Goal: Information Seeking & Learning: Learn about a topic

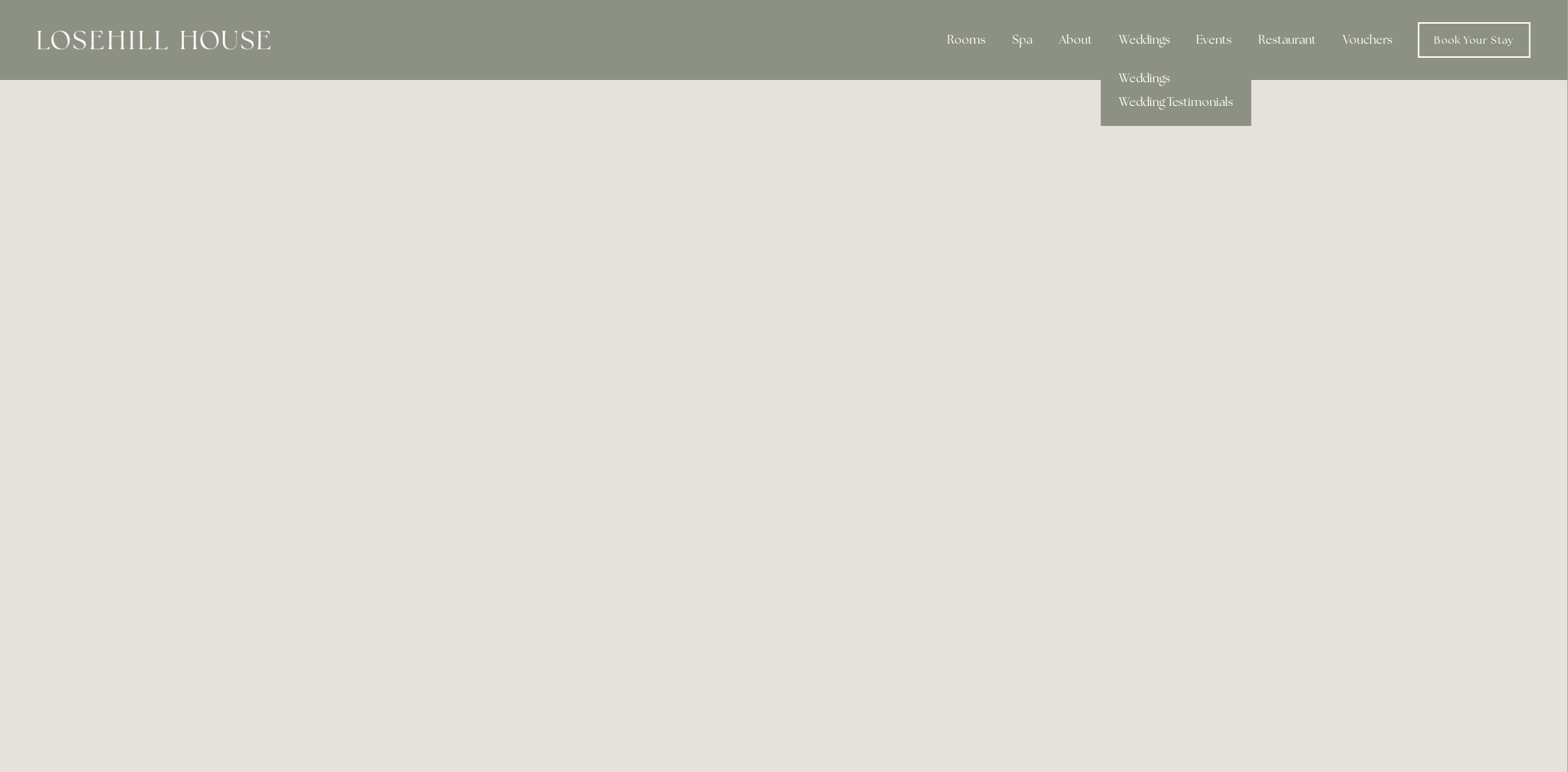
click at [1167, 77] on link "Weddings" at bounding box center [1176, 78] width 150 height 24
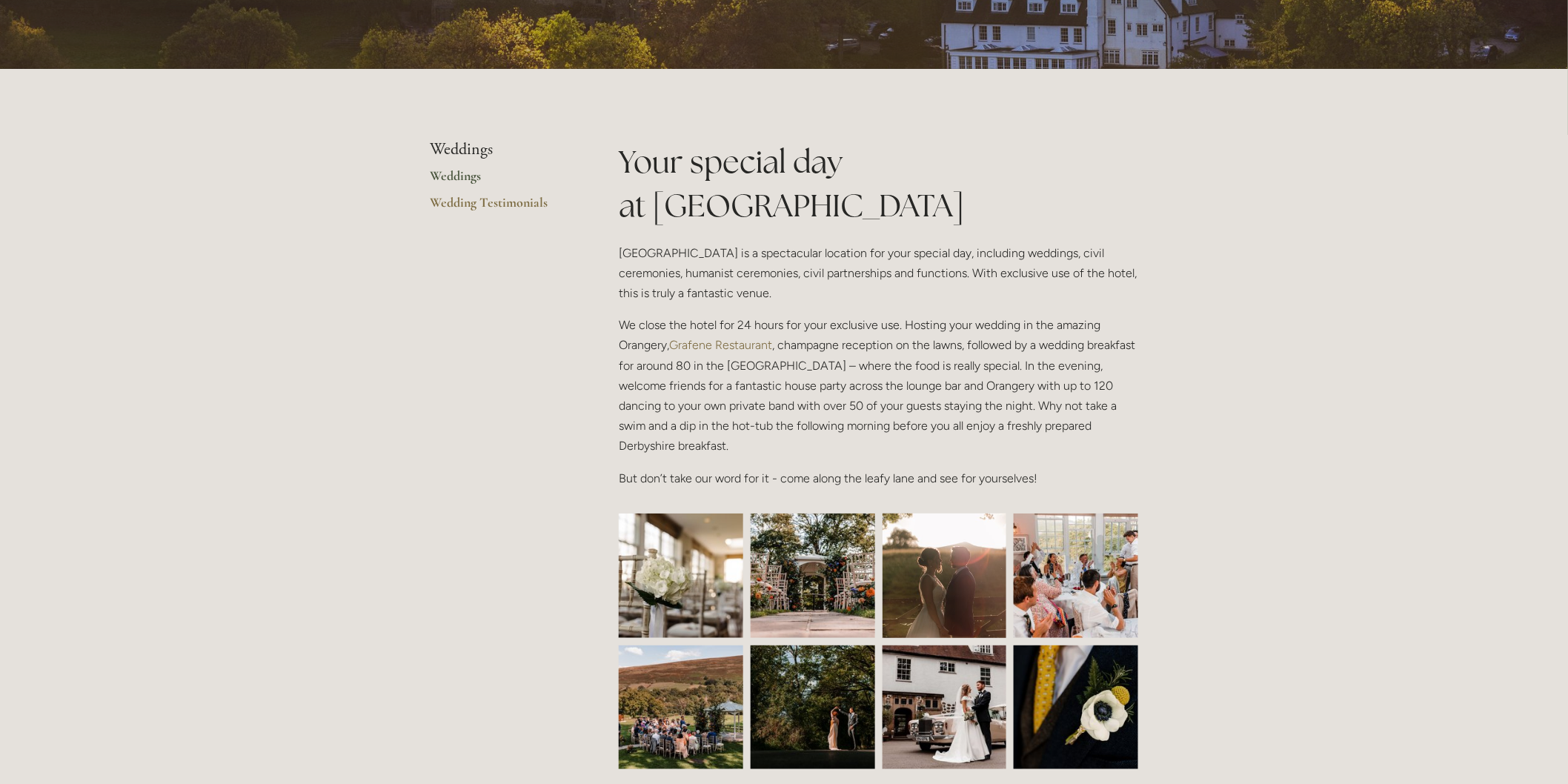
scroll to position [247, 0]
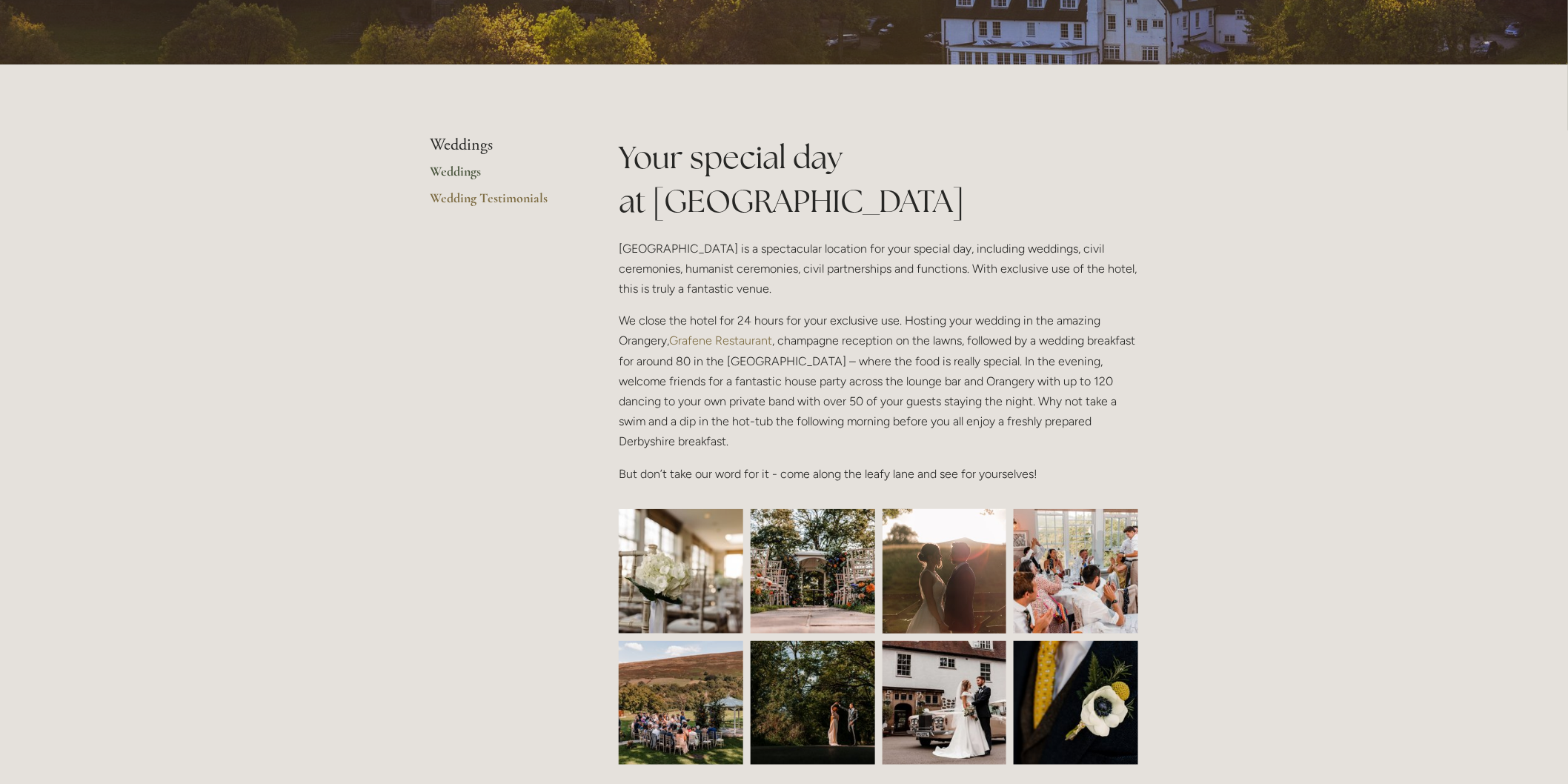
click at [443, 168] on link "Weddings" at bounding box center [500, 176] width 141 height 27
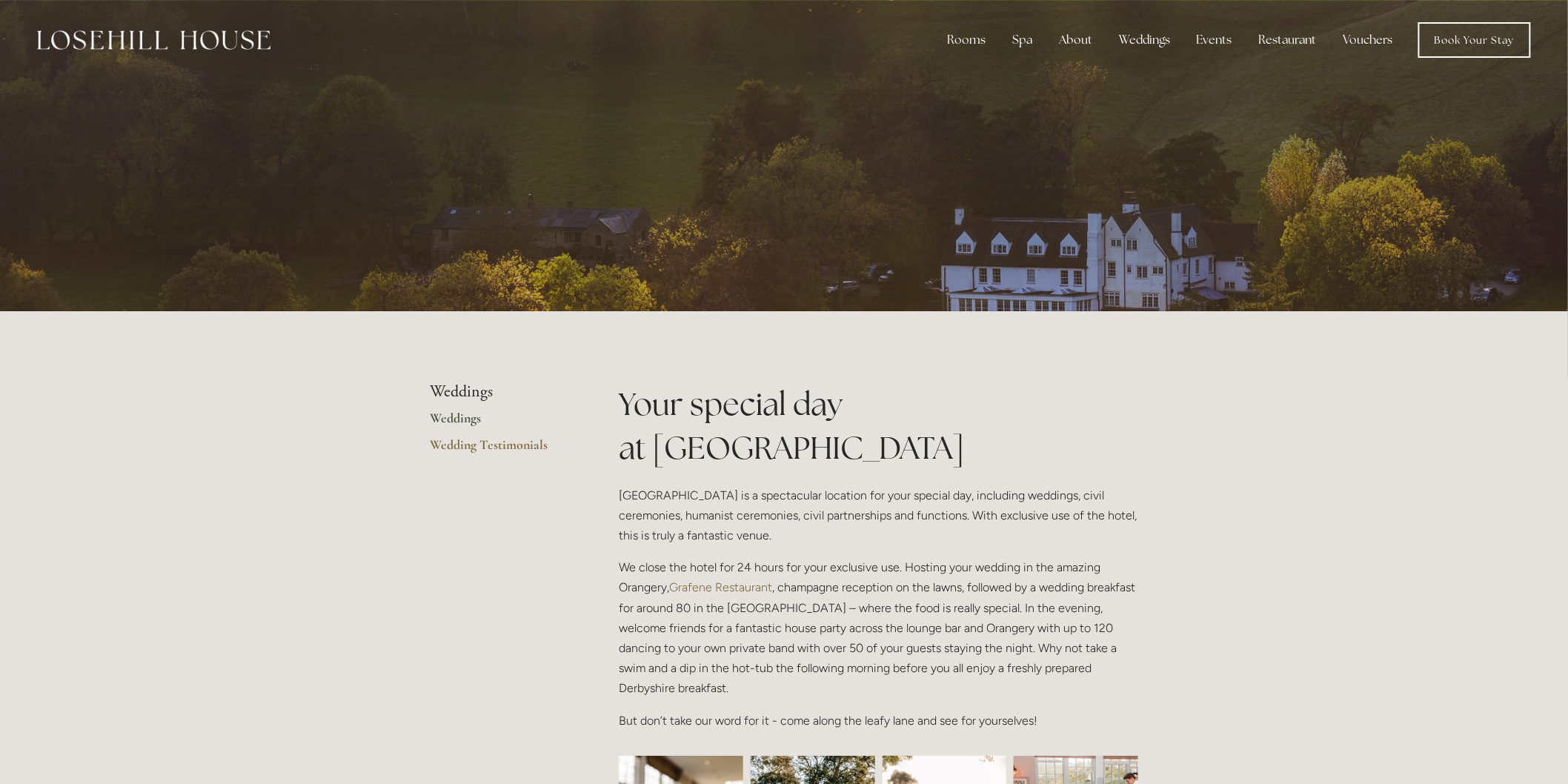
click at [479, 395] on li "Weddings" at bounding box center [500, 392] width 141 height 19
click at [467, 423] on link "Weddings" at bounding box center [500, 422] width 141 height 27
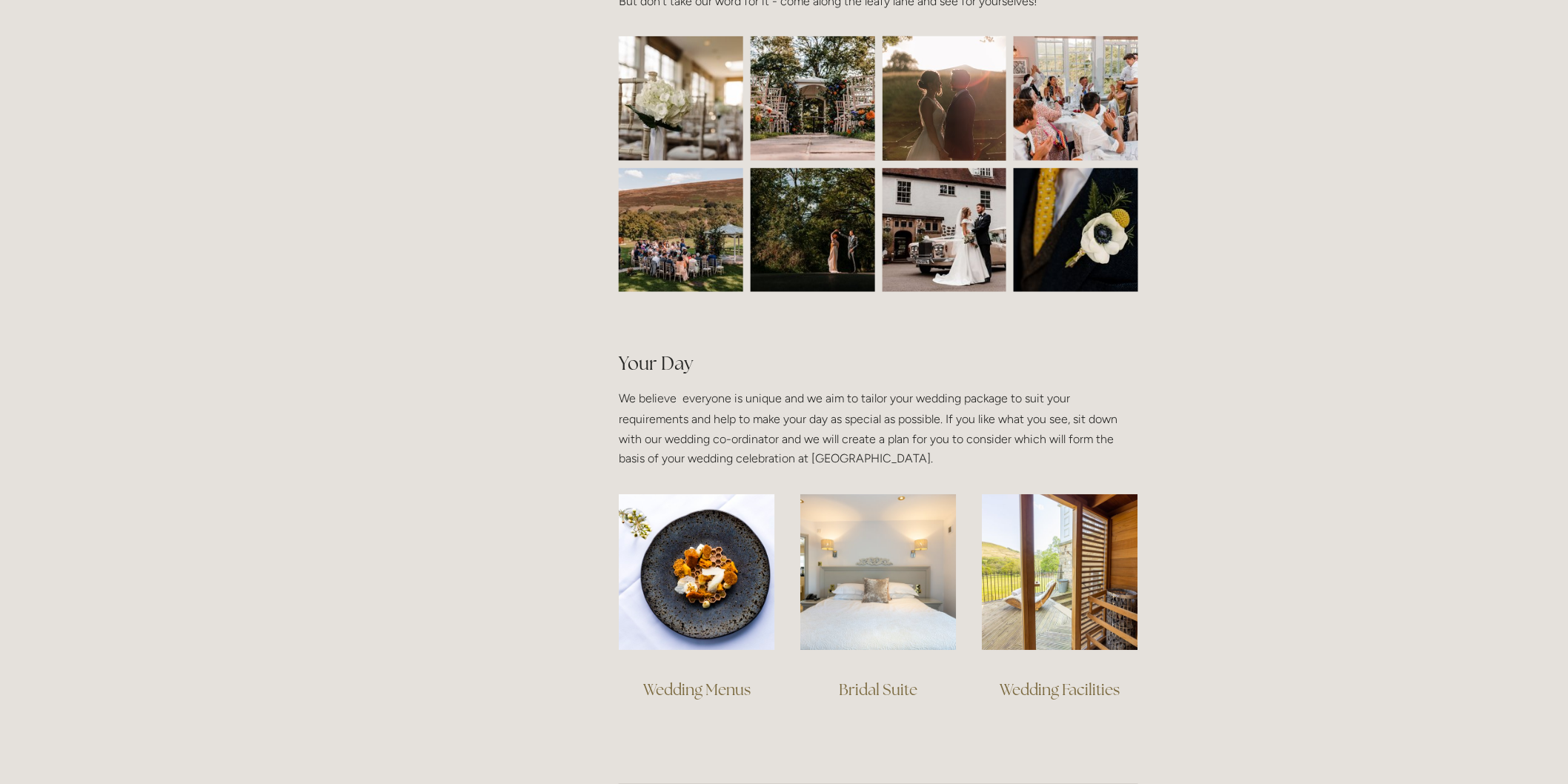
scroll to position [741, 0]
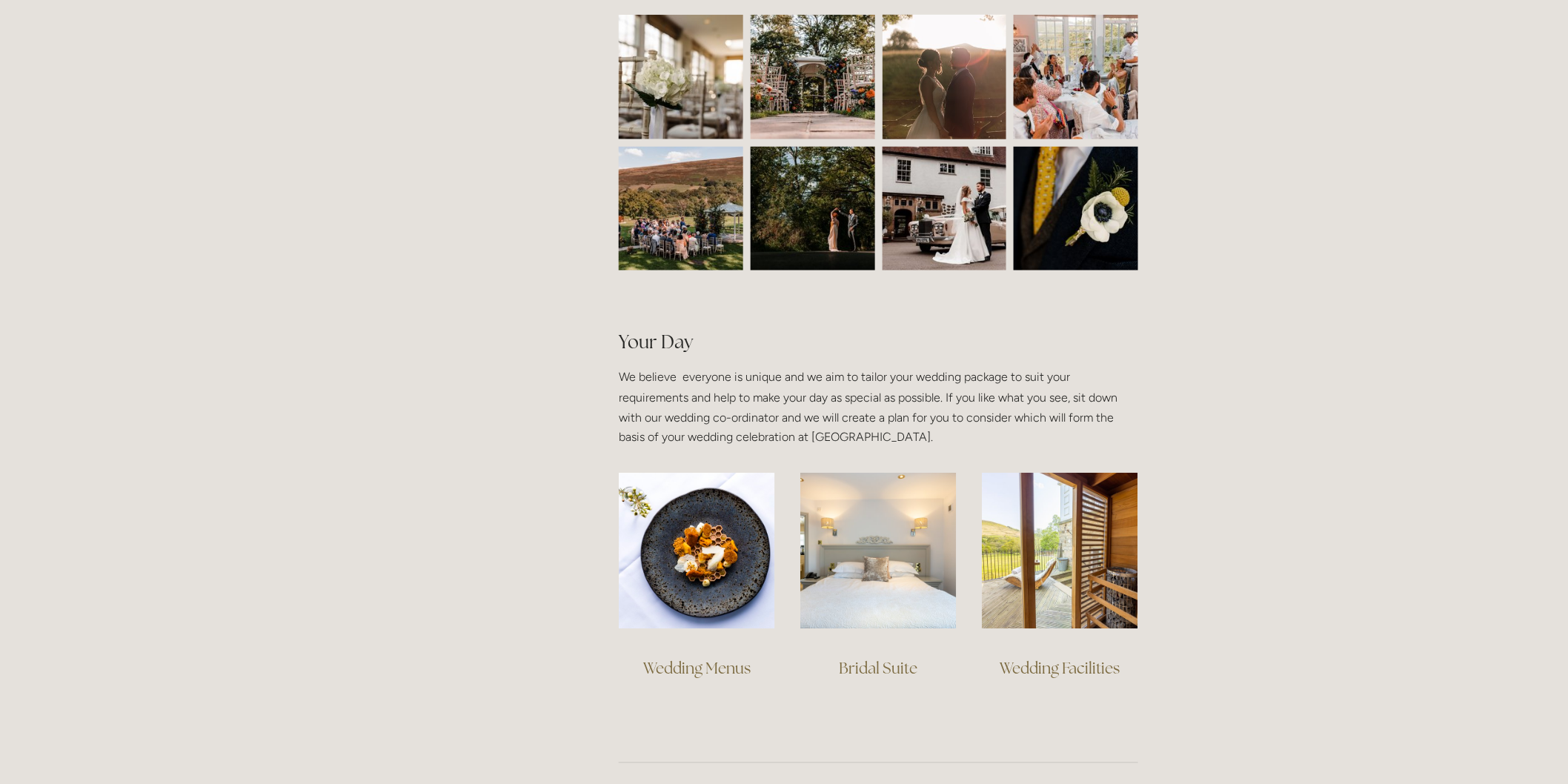
click at [886, 669] on link "Bridal Suite" at bounding box center [877, 669] width 78 height 20
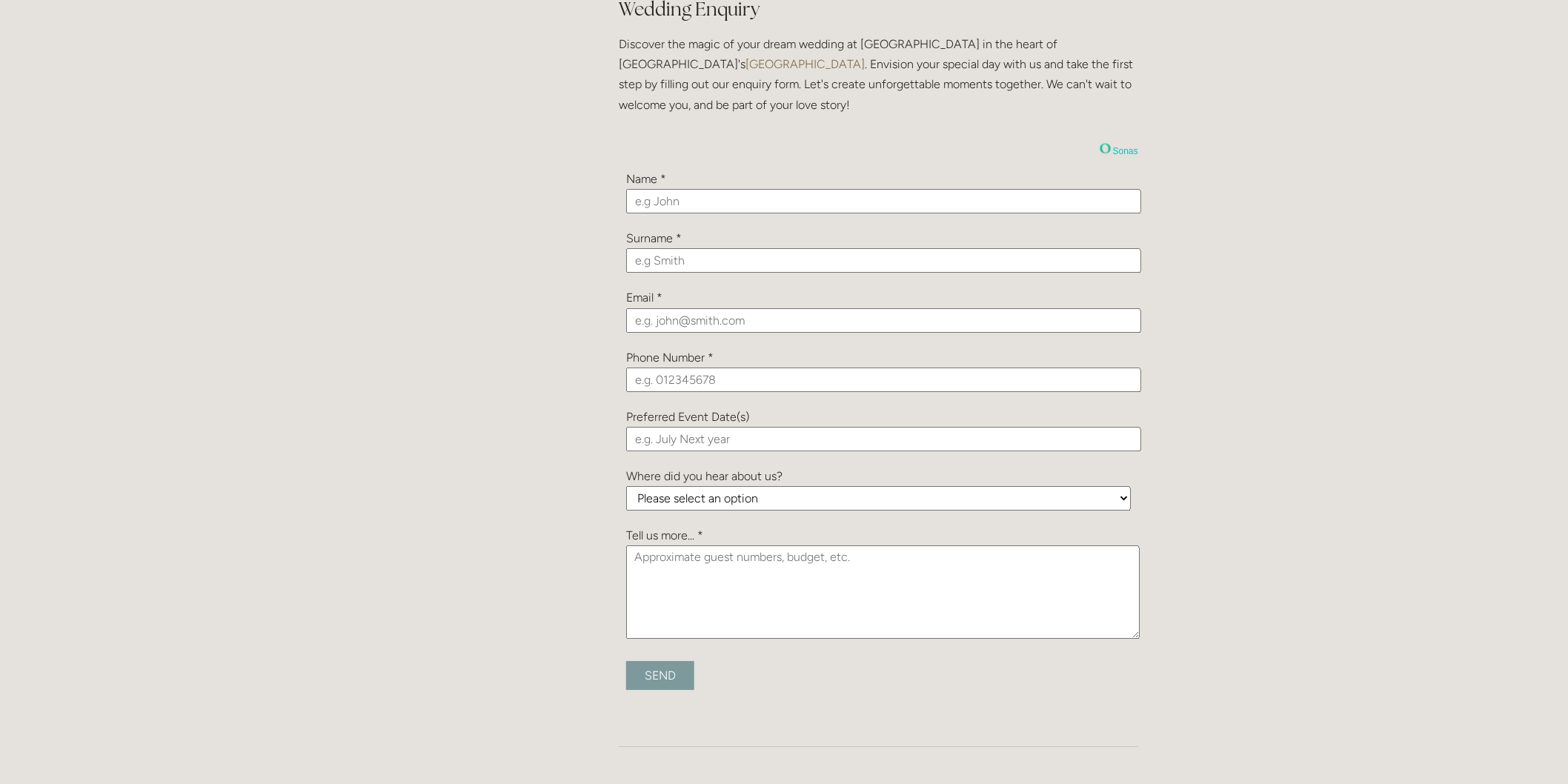
scroll to position [1564, 0]
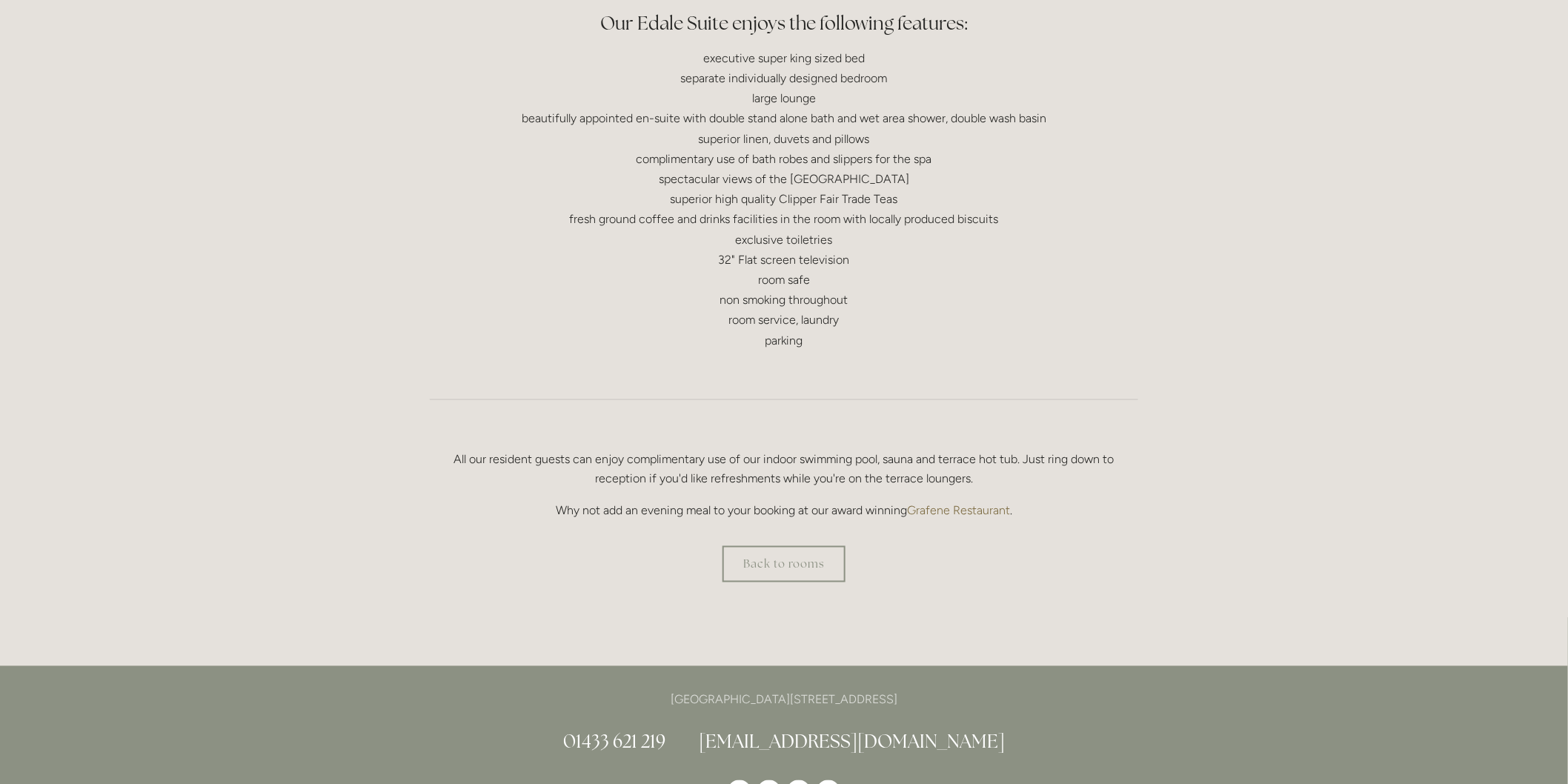
scroll to position [824, 0]
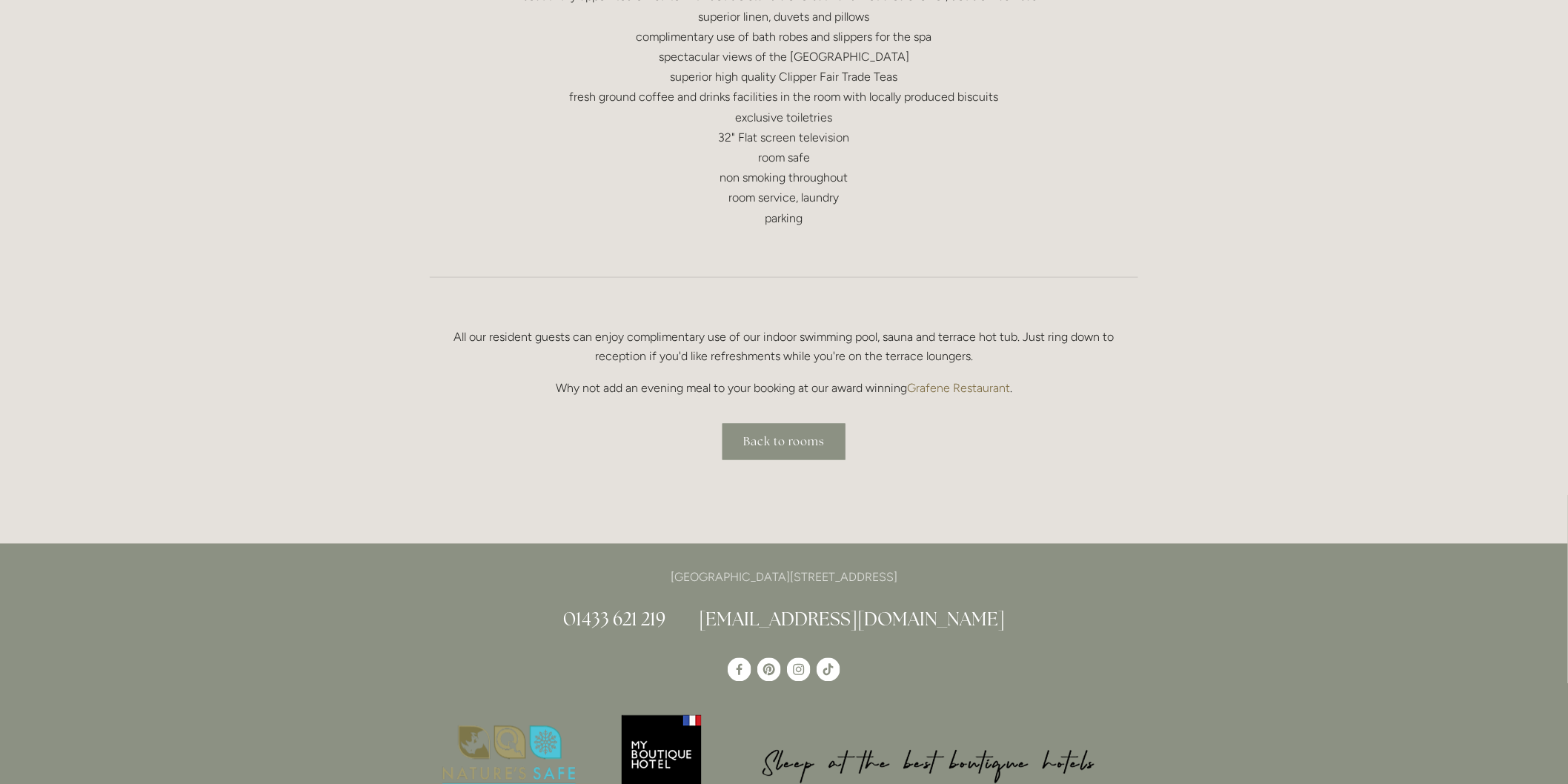
click at [793, 435] on link "Back to rooms" at bounding box center [783, 442] width 123 height 36
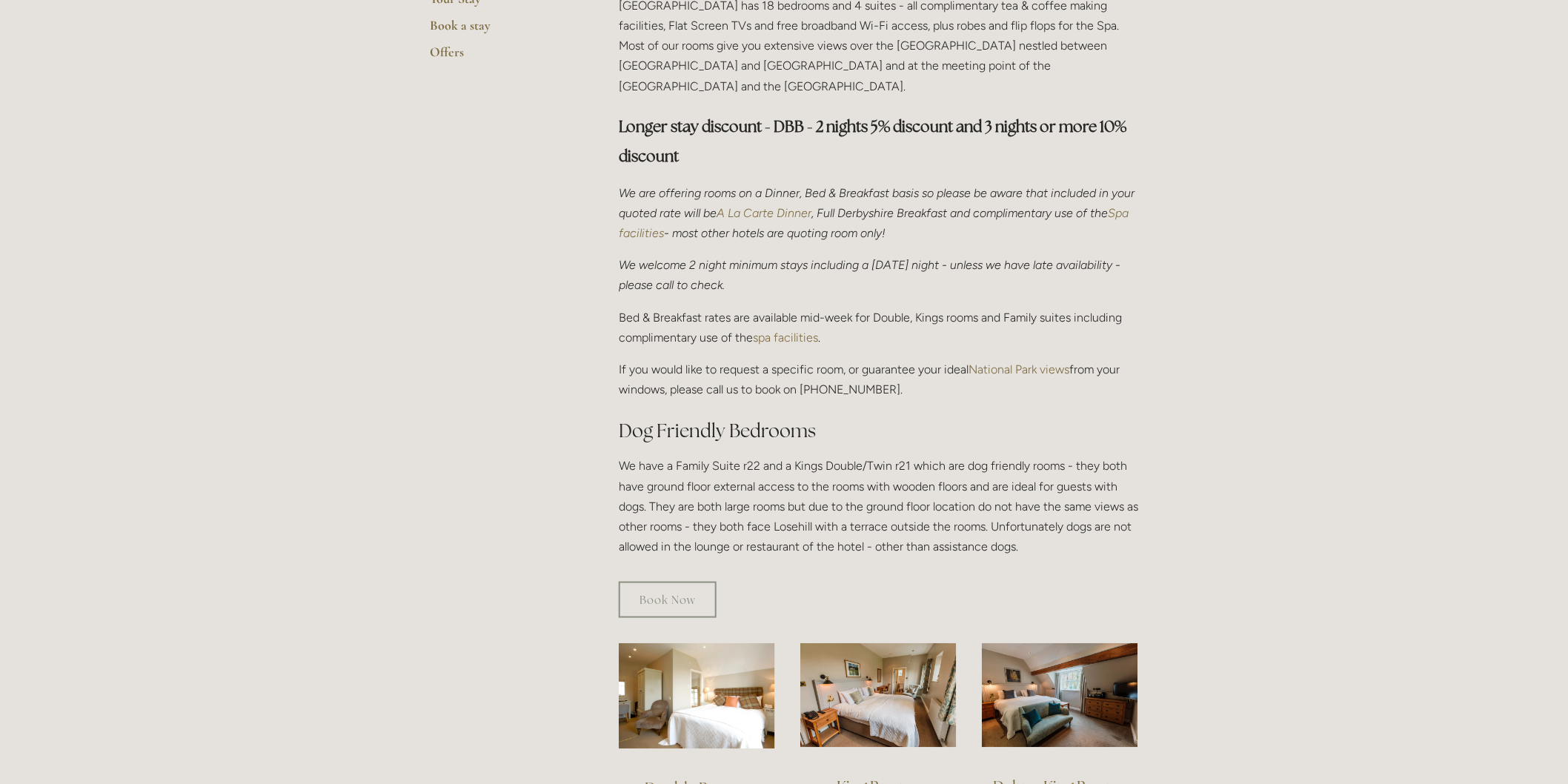
scroll to position [824, 0]
